Goal: Task Accomplishment & Management: Complete application form

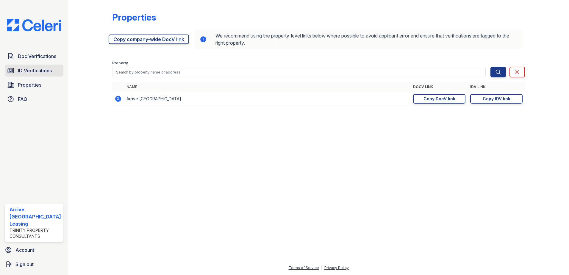
click at [42, 70] on span "ID Verifications" at bounding box center [35, 70] width 34 height 7
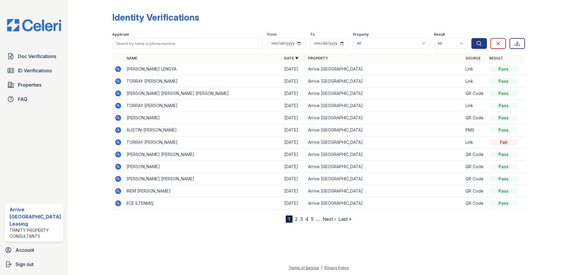
click at [117, 68] on icon at bounding box center [117, 68] width 1 height 1
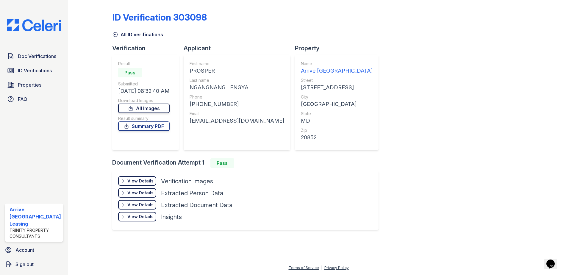
click at [160, 108] on link "All Images" at bounding box center [143, 108] width 51 height 10
click at [159, 128] on link "Summary PDF" at bounding box center [143, 126] width 51 height 10
click at [40, 54] on span "Doc Verifications" at bounding box center [37, 56] width 38 height 7
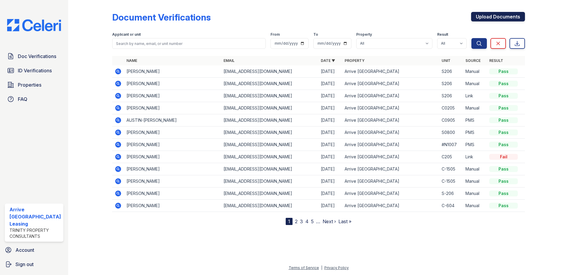
click at [497, 14] on link "Upload Documents" at bounding box center [498, 17] width 54 height 10
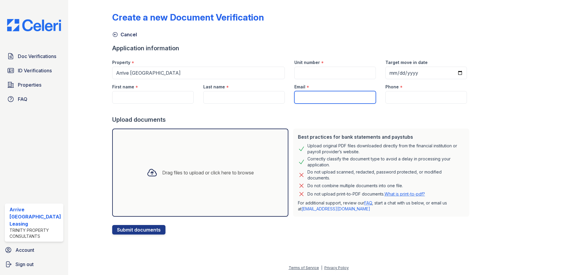
click at [307, 95] on input "Email" at bounding box center [334, 97] width 81 height 12
paste input "crystalmpoole@gmail.com"
type input "crystalmpoole@gmail.com"
paste input "(240) 481-8904"
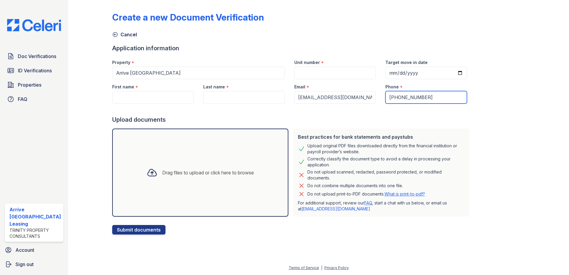
type input "(240) 481-8904"
click at [322, 73] on input "Unit number" at bounding box center [334, 73] width 81 height 12
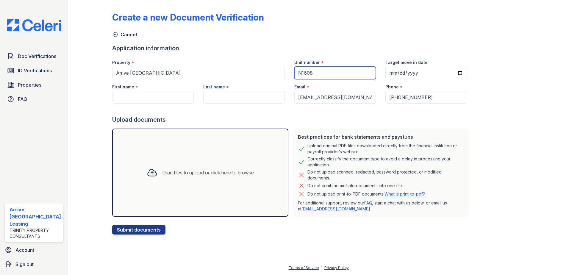
type input "N1608"
click at [134, 94] on input "First name" at bounding box center [152, 97] width 81 height 12
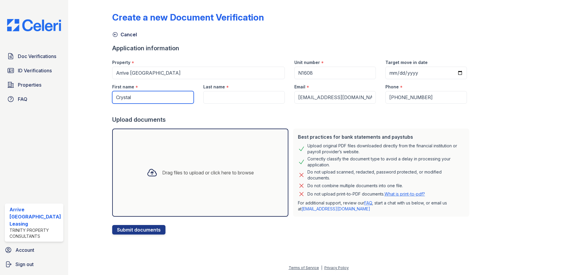
type input "Crystal"
click at [215, 100] on input "Last name" at bounding box center [243, 97] width 81 height 12
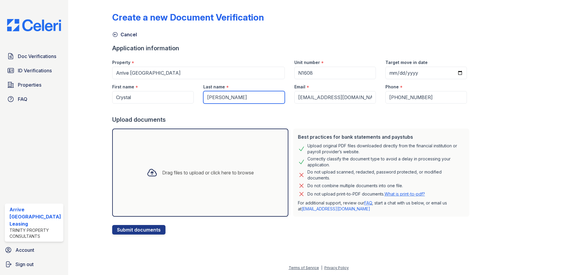
type input "Poole"
click at [452, 73] on input "Target move in date" at bounding box center [425, 73] width 81 height 12
type input "2025-10-27"
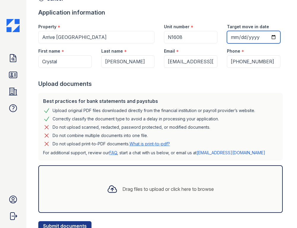
scroll to position [59, 0]
